Goal: Transaction & Acquisition: Download file/media

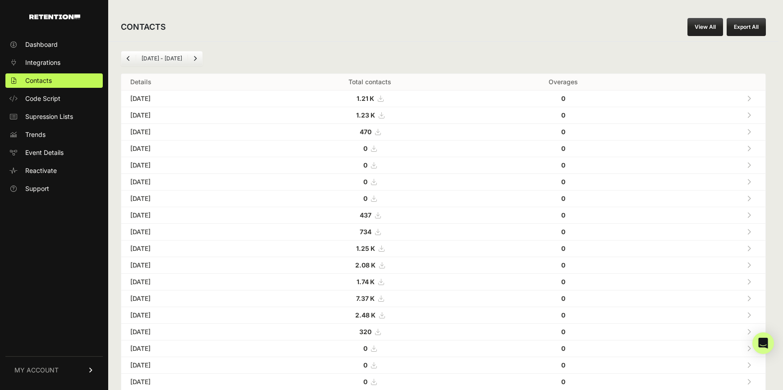
click at [380, 131] on icon at bounding box center [377, 132] width 5 height 6
click at [384, 115] on icon at bounding box center [380, 115] width 5 height 6
click at [383, 99] on icon at bounding box center [380, 99] width 5 height 6
